Goal: Task Accomplishment & Management: Manage account settings

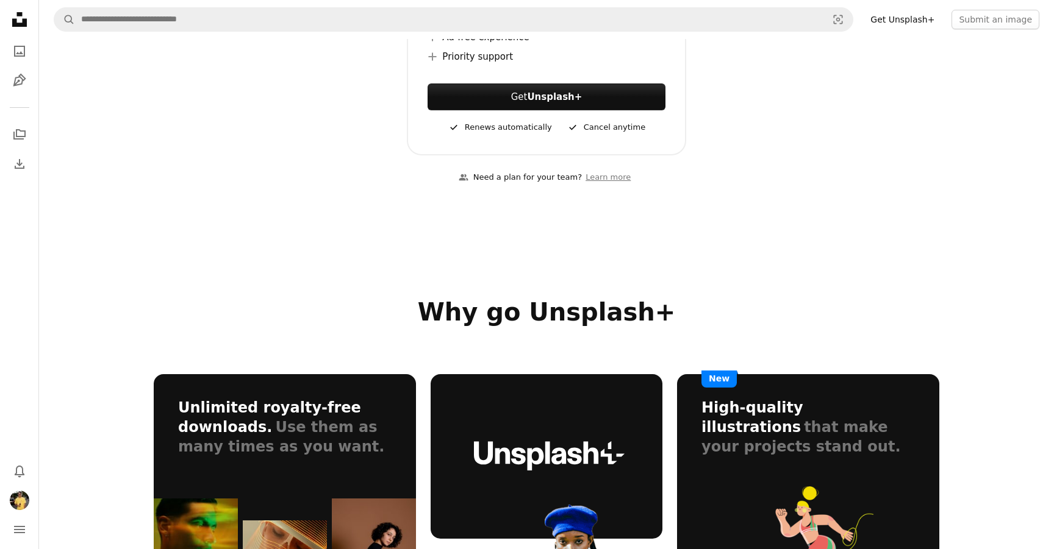
scroll to position [200, 0]
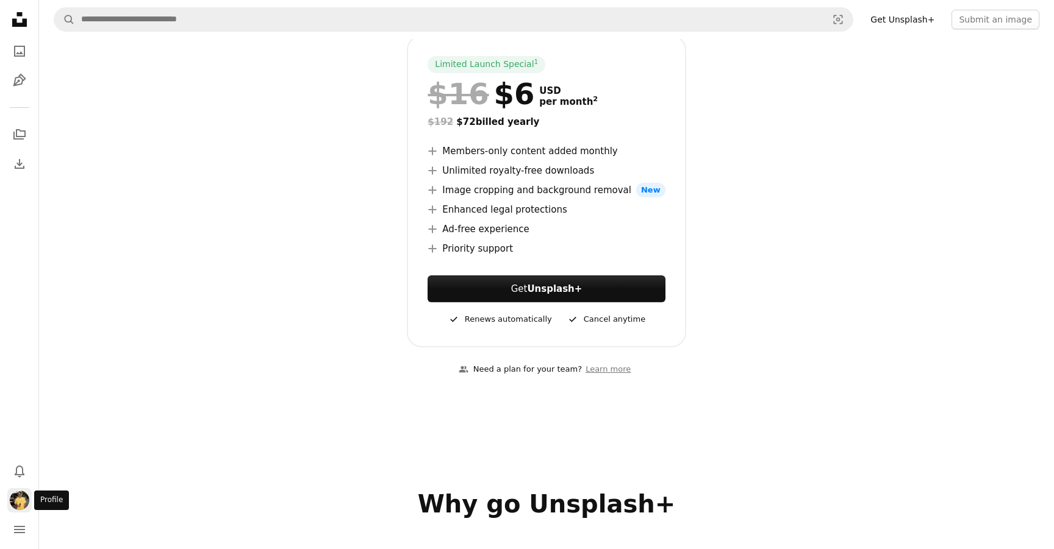
click at [21, 501] on img "Profile" at bounding box center [20, 501] width 20 height 20
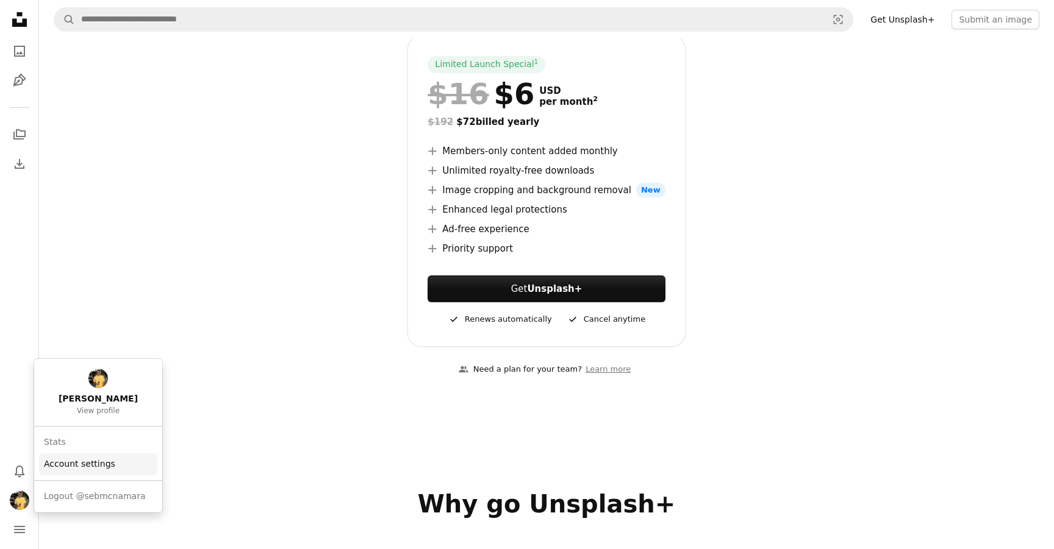
click at [68, 461] on link "Account settings" at bounding box center [98, 465] width 118 height 22
